Goal: Transaction & Acquisition: Purchase product/service

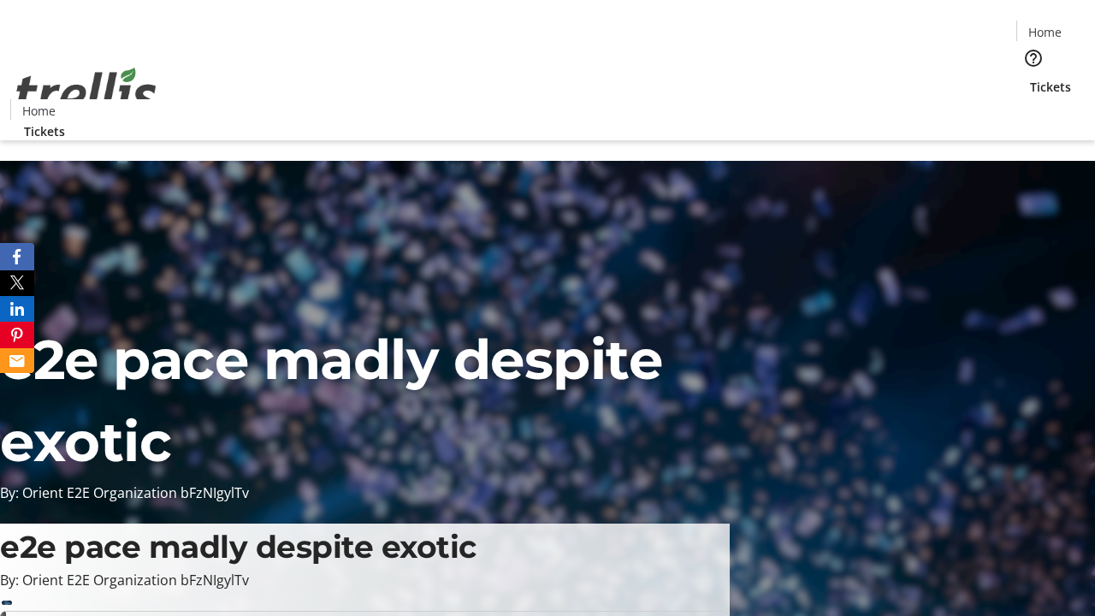
click at [1030, 78] on span "Tickets" at bounding box center [1050, 87] width 41 height 18
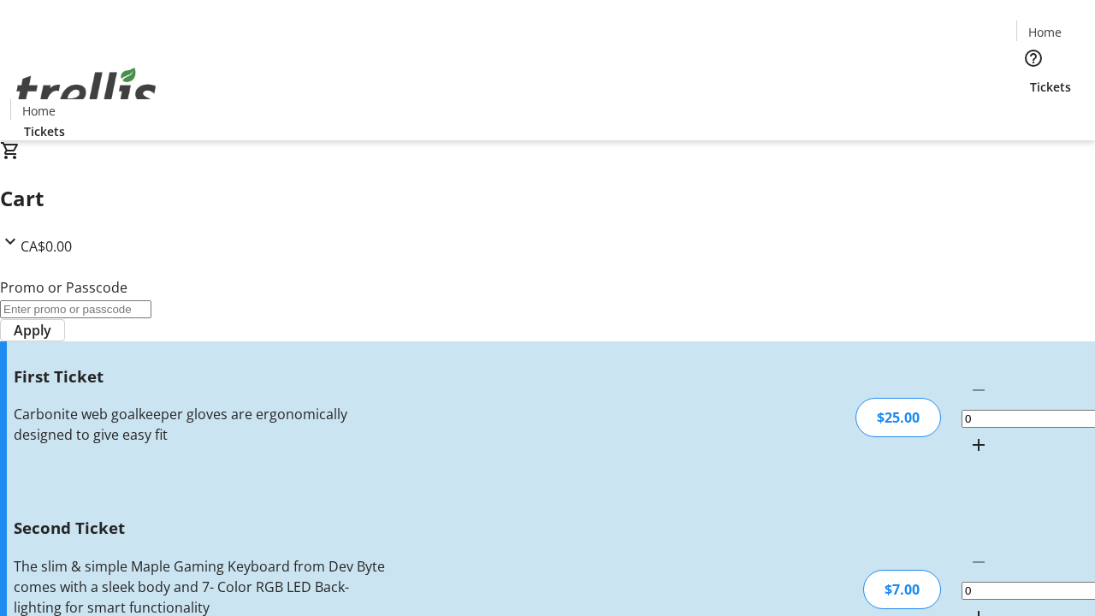
click at [969, 435] on mat-icon "Increment by one" at bounding box center [979, 445] width 21 height 21
type input "1"
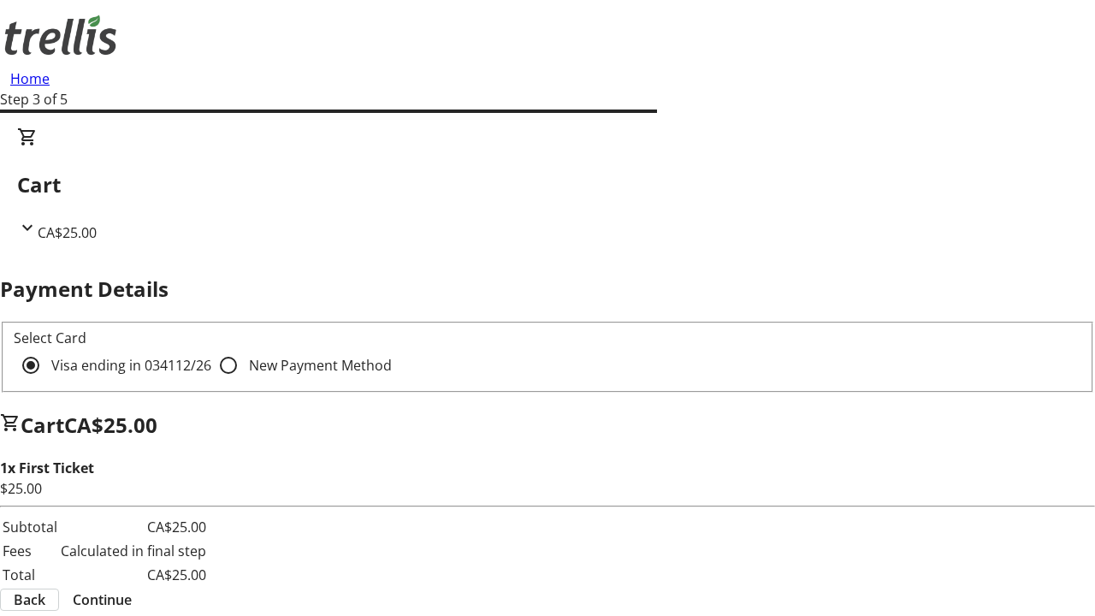
click at [211, 348] on input "New Payment Method" at bounding box center [228, 365] width 34 height 34
radio input "true"
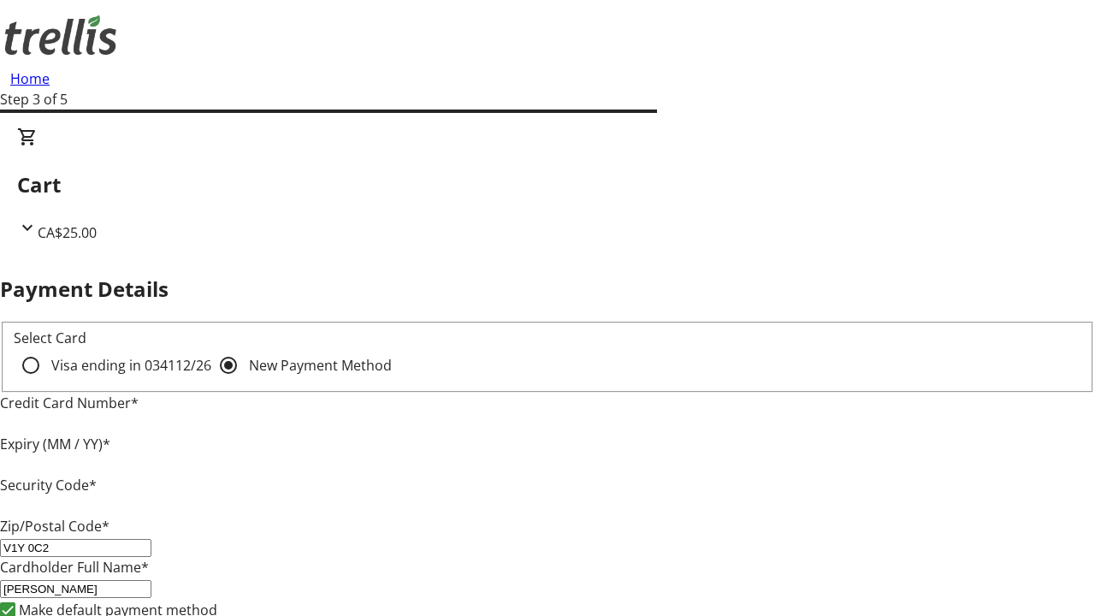
type input "V1Y 0C2"
